Goal: Information Seeking & Learning: Learn about a topic

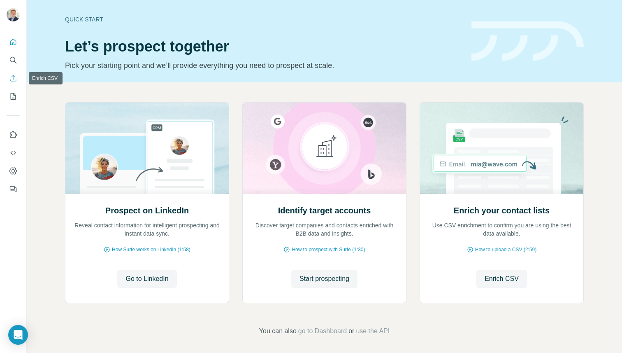
click at [13, 77] on icon "Enrich CSV" at bounding box center [13, 78] width 6 height 6
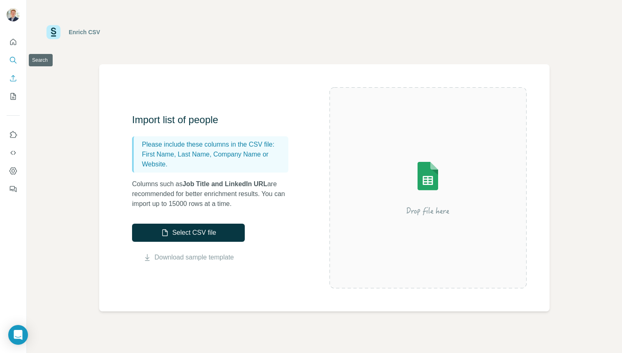
click at [12, 62] on icon "Search" at bounding box center [13, 60] width 8 height 8
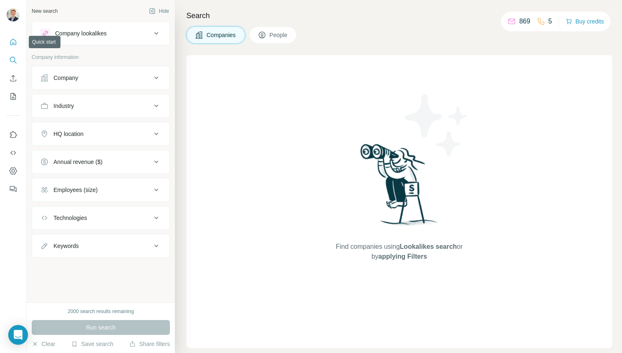
click at [14, 40] on icon "Quick start" at bounding box center [13, 42] width 8 height 8
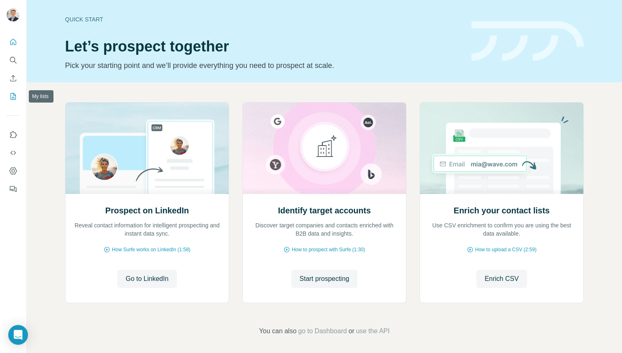
click at [12, 93] on icon "My lists" at bounding box center [13, 96] width 8 height 8
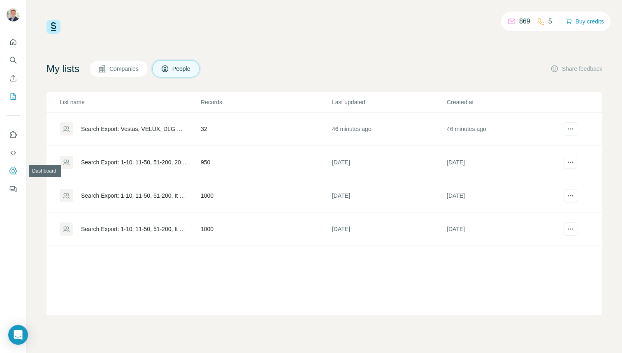
click at [10, 166] on button "Dashboard" at bounding box center [13, 170] width 13 height 15
click at [14, 47] on button "Quick start" at bounding box center [13, 42] width 13 height 15
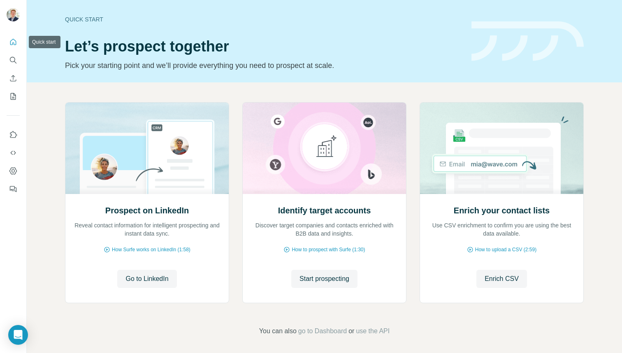
click at [13, 56] on icon "Search" at bounding box center [13, 60] width 8 height 8
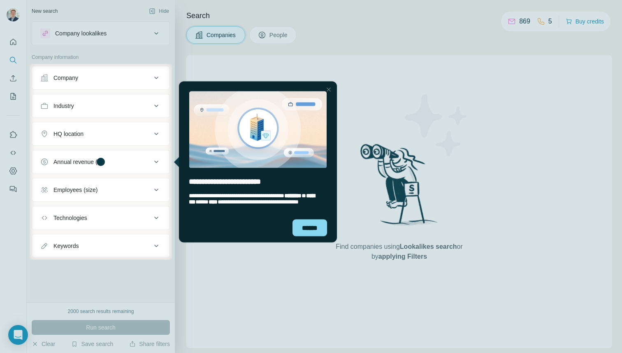
click at [323, 92] on img "entering tooltip" at bounding box center [257, 129] width 137 height 77
click at [327, 89] on div at bounding box center [329, 89] width 10 height 10
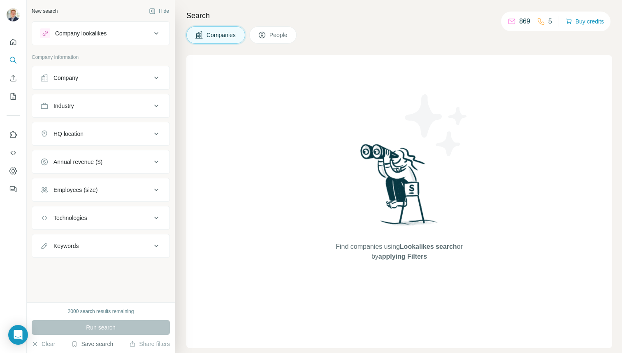
click at [94, 343] on button "Save search" at bounding box center [92, 344] width 42 height 8
click at [125, 292] on div "New search Hide Company lookalikes Company information Company Industry HQ loca…" at bounding box center [101, 151] width 148 height 302
click at [265, 29] on button "People" at bounding box center [273, 34] width 48 height 17
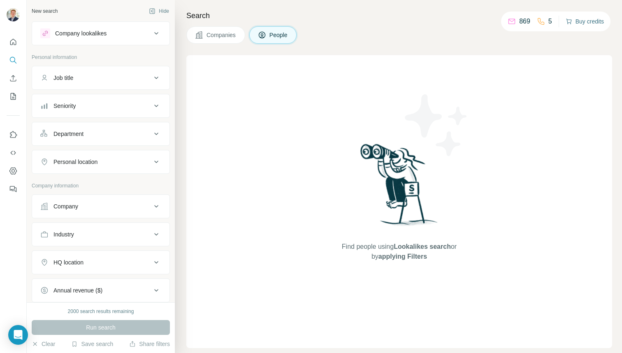
click at [584, 25] on button "Buy credits" at bounding box center [585, 22] width 38 height 12
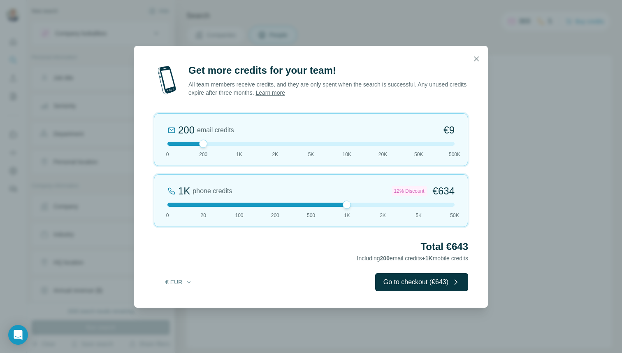
drag, startPoint x: 203, startPoint y: 203, endPoint x: 344, endPoint y: 203, distance: 141.6
click at [344, 203] on div at bounding box center [347, 204] width 8 height 8
click at [476, 57] on icon "button" at bounding box center [476, 59] width 8 height 8
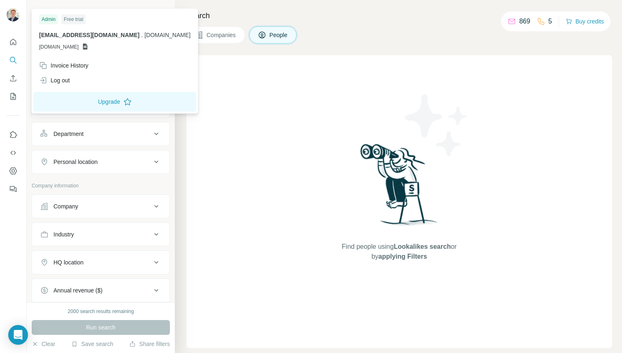
click at [14, 12] on img at bounding box center [13, 14] width 13 height 13
click at [72, 17] on div "Free trial" at bounding box center [73, 19] width 24 height 10
click at [7, 28] on div at bounding box center [14, 15] width 24 height 27
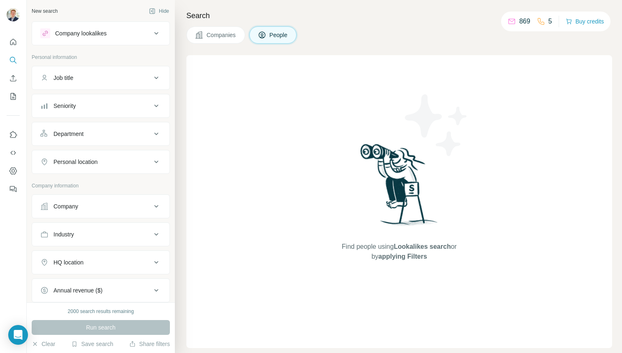
scroll to position [107, 0]
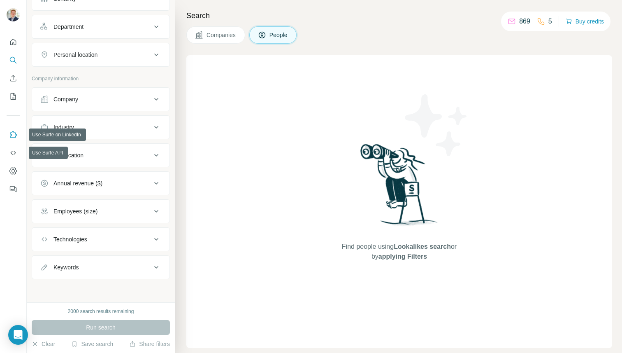
click at [14, 135] on icon "Use Surfe on LinkedIn" at bounding box center [13, 134] width 8 height 8
click at [12, 148] on button "Use Surfe API" at bounding box center [13, 152] width 13 height 15
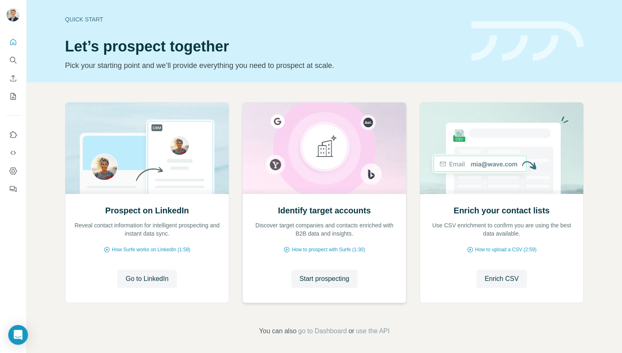
scroll to position [3, 0]
